Goal: Information Seeking & Learning: Learn about a topic

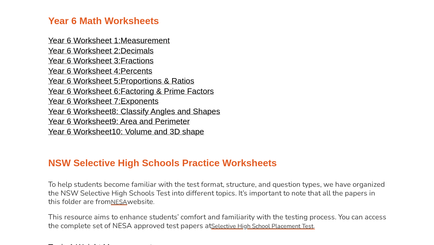
scroll to position [1042, 0]
click at [148, 65] on span "Fractions" at bounding box center [137, 60] width 33 height 9
click at [144, 55] on span "Decimals" at bounding box center [137, 50] width 33 height 9
click at [131, 75] on span "Percents" at bounding box center [137, 70] width 32 height 9
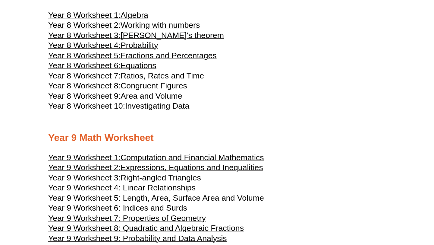
scroll to position [1620, 0]
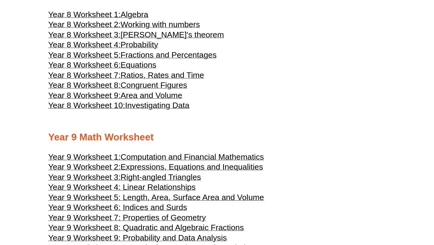
click at [129, 69] on span "Equations" at bounding box center [139, 64] width 36 height 9
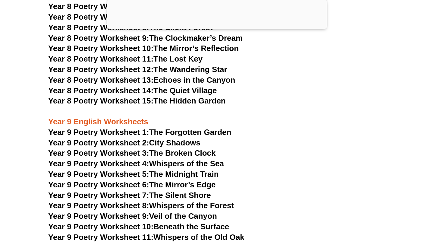
scroll to position [3990, 0]
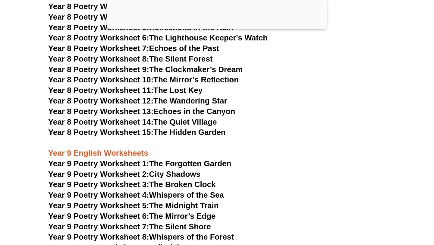
click at [211, 96] on link "Year 8 Poetry Worksheet 12: The Wandering Star" at bounding box center [137, 100] width 179 height 9
